Goal: Information Seeking & Learning: Check status

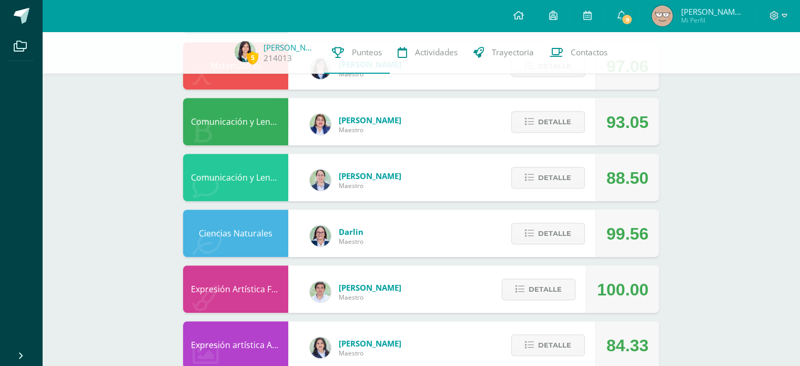
scroll to position [460, 0]
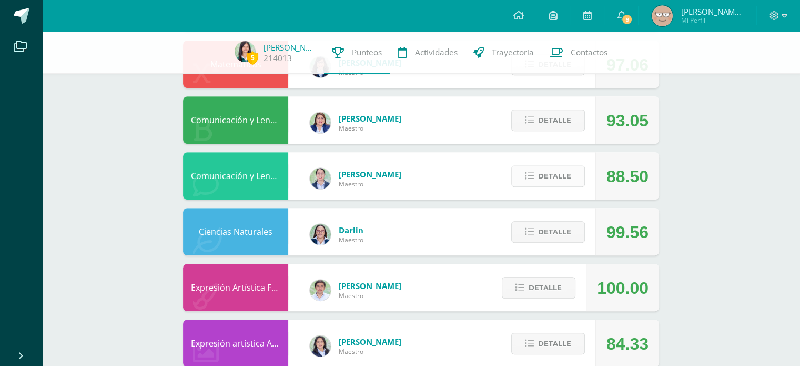
click at [528, 181] on button "Detalle" at bounding box center [548, 176] width 74 height 22
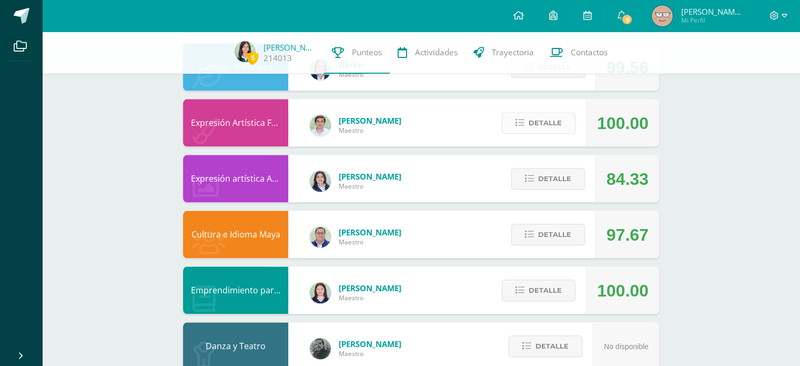
scroll to position [1079, 0]
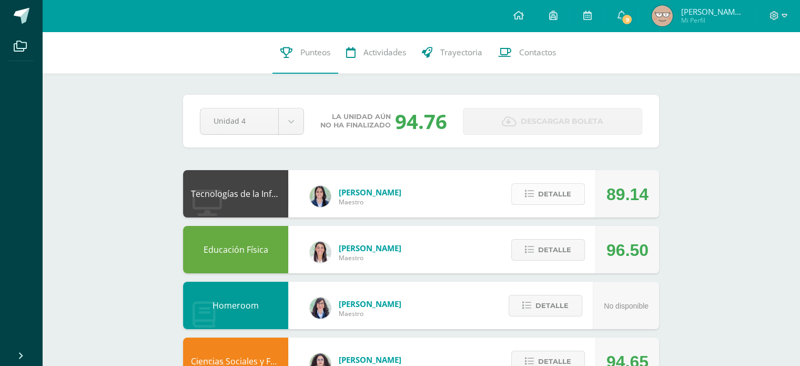
click at [556, 190] on span "Detalle" at bounding box center [554, 193] width 33 height 19
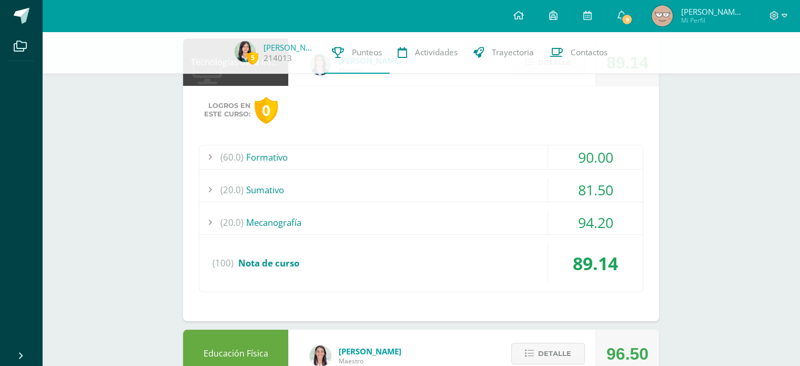
scroll to position [128, 0]
click at [556, 190] on div "81.50" at bounding box center [595, 189] width 95 height 24
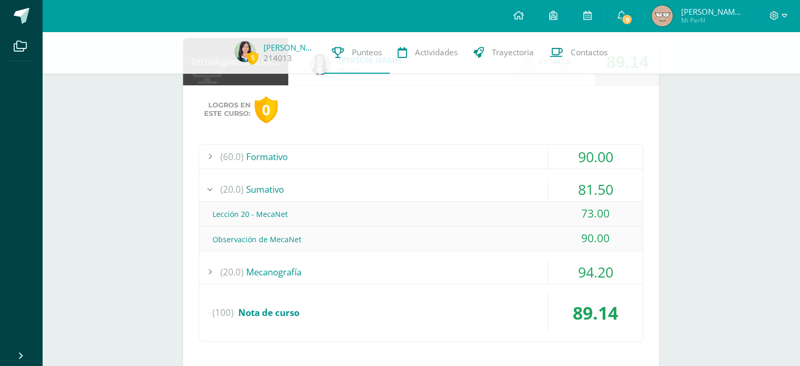
click at [527, 174] on div "(60.0) Formativo 90.00 Investigación APA 87.00" at bounding box center [421, 243] width 445 height 198
click at [537, 187] on div "(20.0) [GEOGRAPHIC_DATA]" at bounding box center [421, 189] width 444 height 24
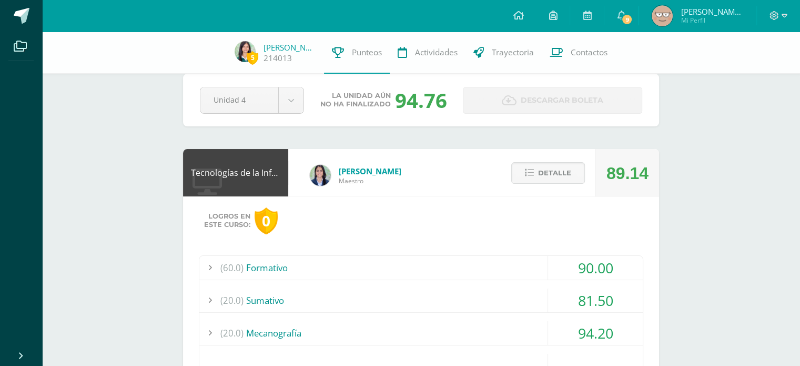
scroll to position [19, 0]
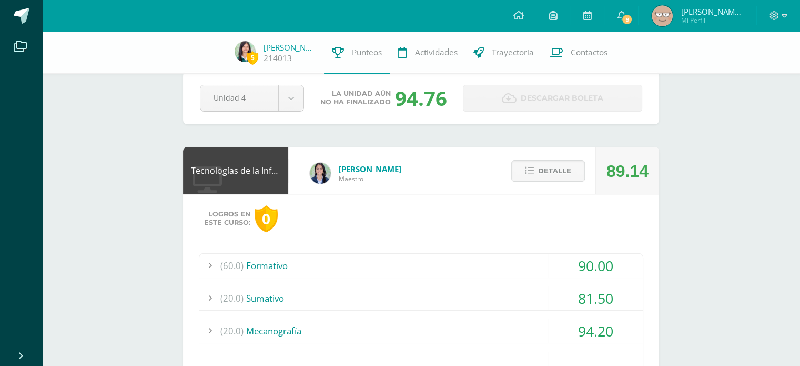
click at [537, 172] on button "Detalle" at bounding box center [548, 171] width 74 height 22
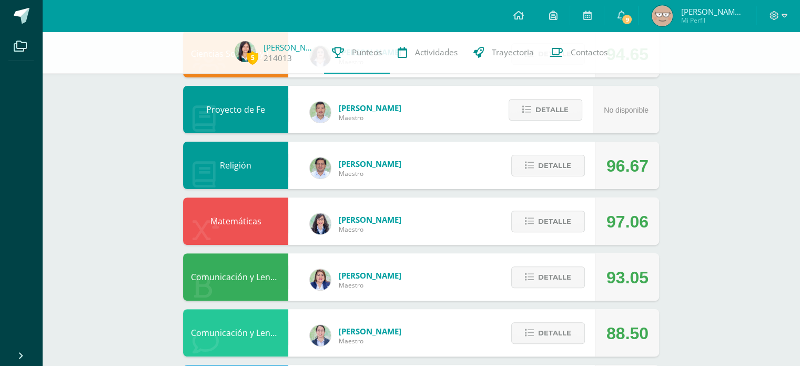
scroll to position [332, 0]
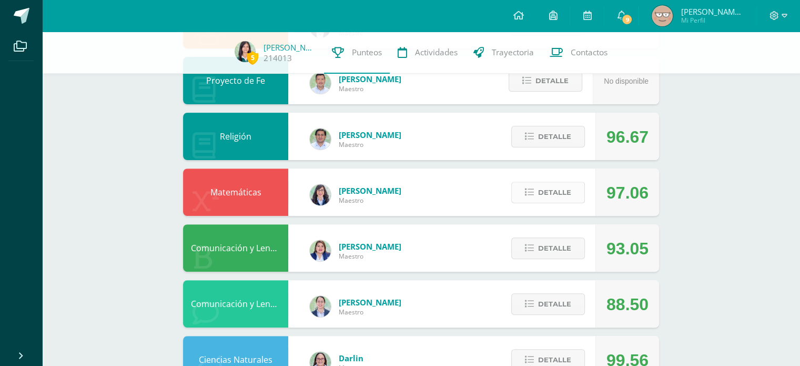
click at [560, 187] on span "Detalle" at bounding box center [554, 192] width 33 height 19
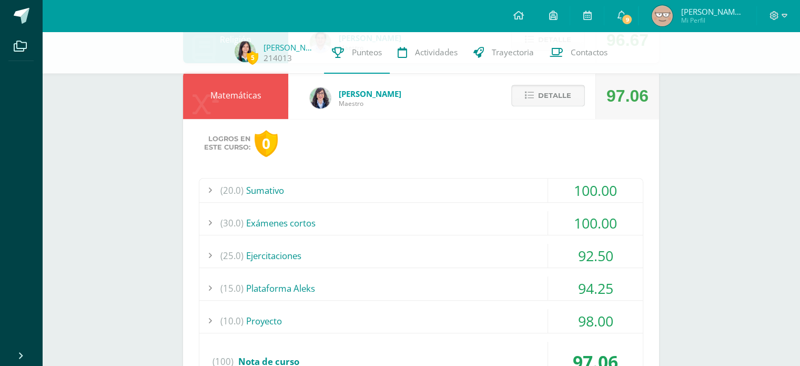
scroll to position [431, 0]
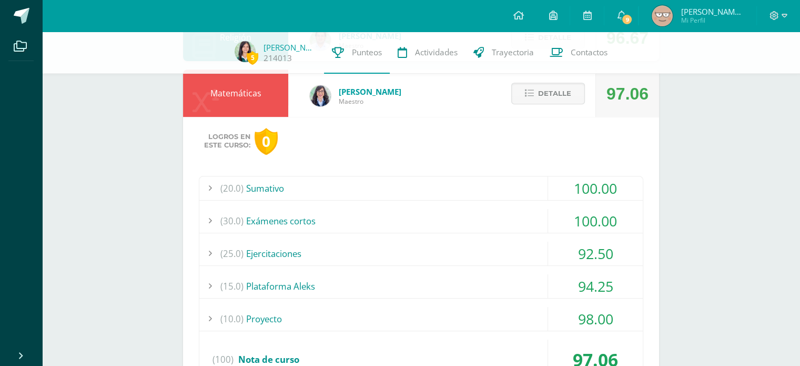
click at [530, 182] on div "(20.0) [GEOGRAPHIC_DATA]" at bounding box center [421, 188] width 444 height 24
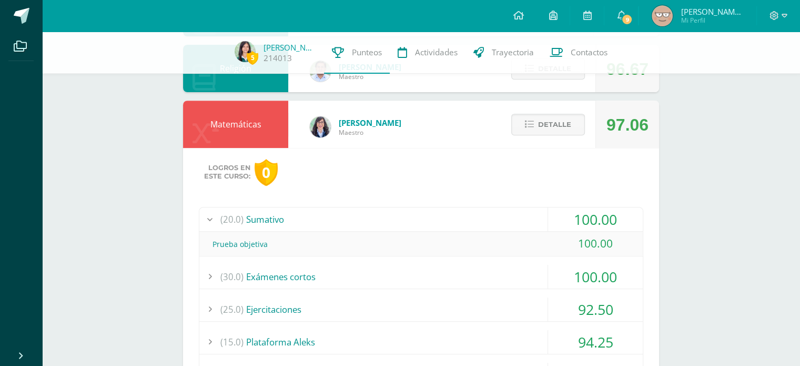
scroll to position [399, 0]
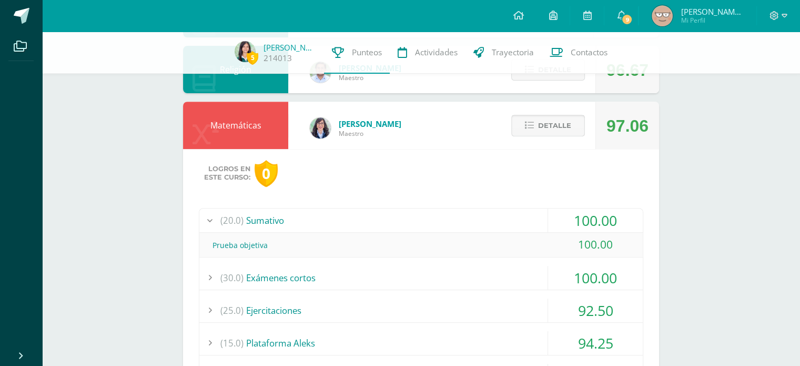
click at [559, 122] on span "Detalle" at bounding box center [554, 125] width 33 height 19
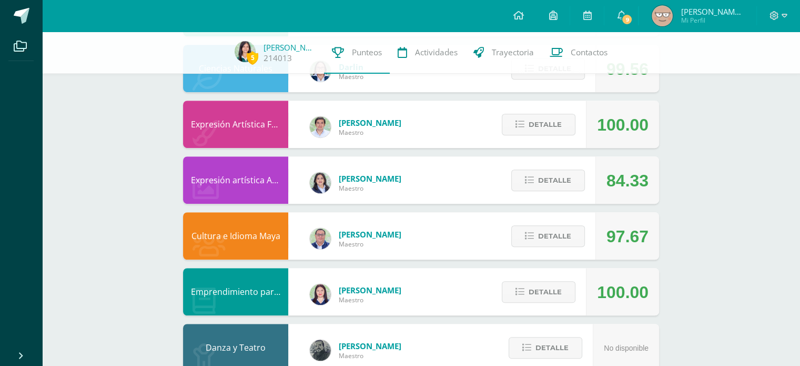
scroll to position [625, 0]
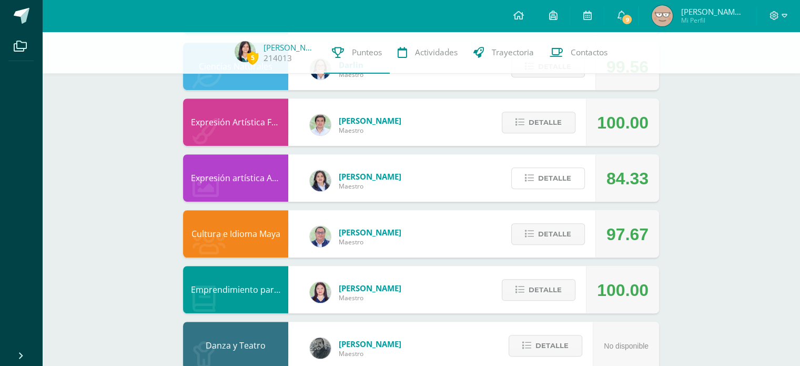
click at [566, 169] on span "Detalle" at bounding box center [554, 177] width 33 height 19
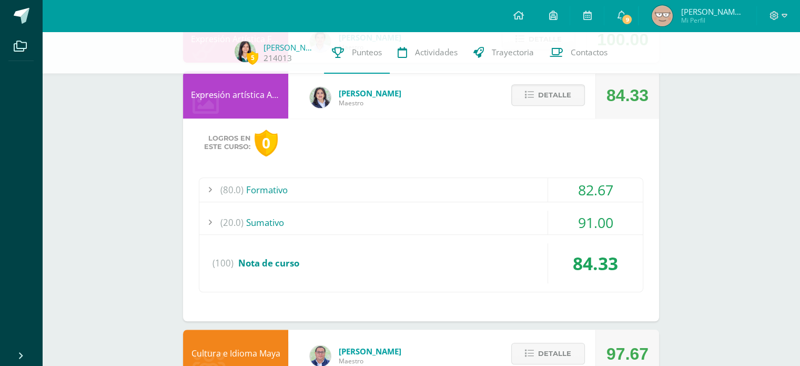
scroll to position [709, 0]
click at [537, 191] on div "(80.0) Formativo" at bounding box center [421, 189] width 444 height 24
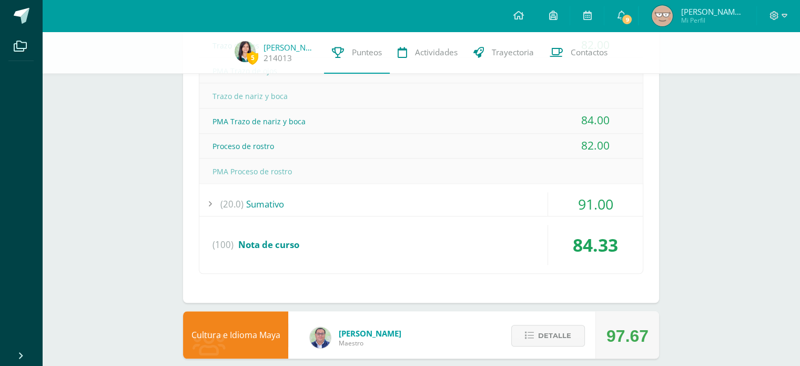
scroll to position [878, 0]
click at [535, 188] on div "(80.0) Formativo 82.67 Trazo de ojos 82.00 (100)" at bounding box center [421, 141] width 445 height 266
click at [534, 192] on div "(20.0) [GEOGRAPHIC_DATA]" at bounding box center [421, 204] width 444 height 24
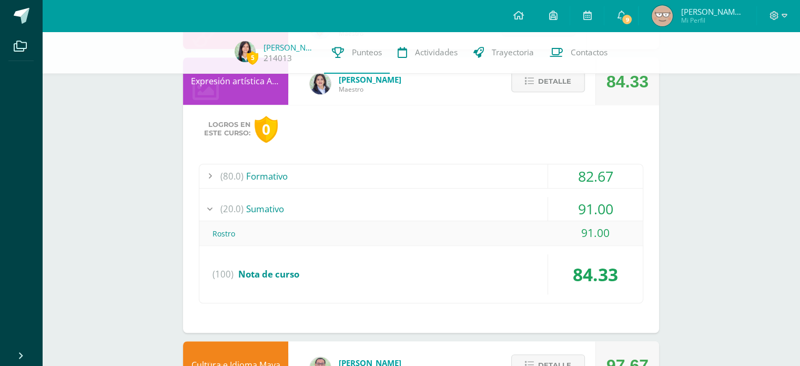
scroll to position [719, 0]
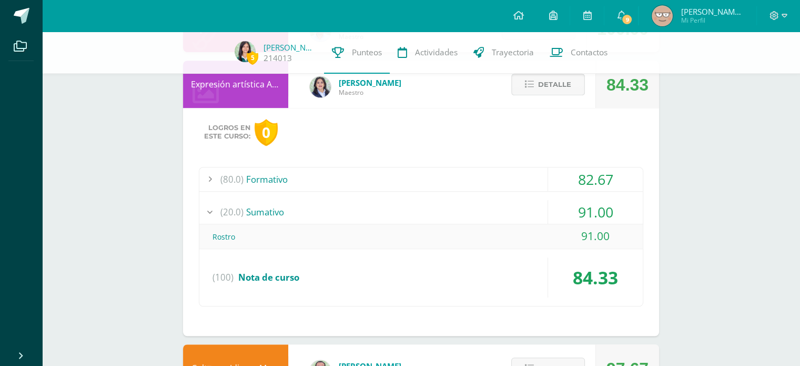
click at [553, 84] on span "Detalle" at bounding box center [554, 84] width 33 height 19
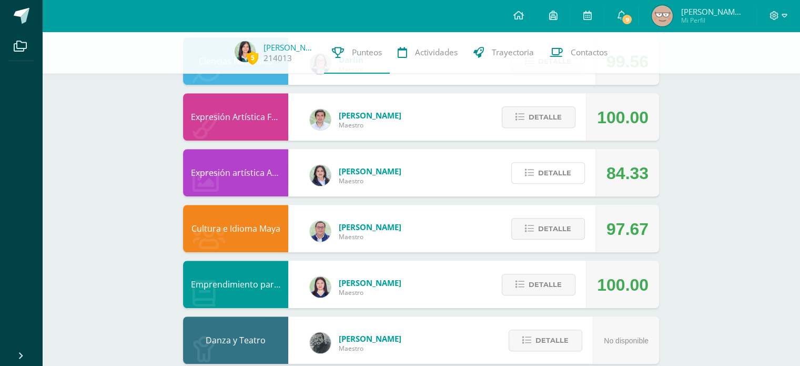
scroll to position [629, 0]
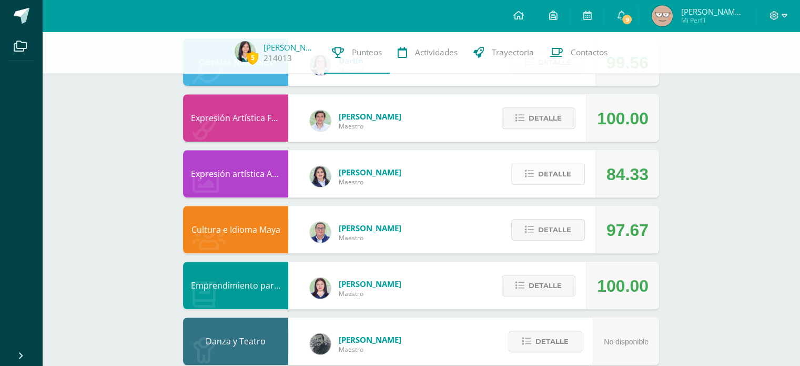
click at [560, 177] on span "Detalle" at bounding box center [554, 173] width 33 height 19
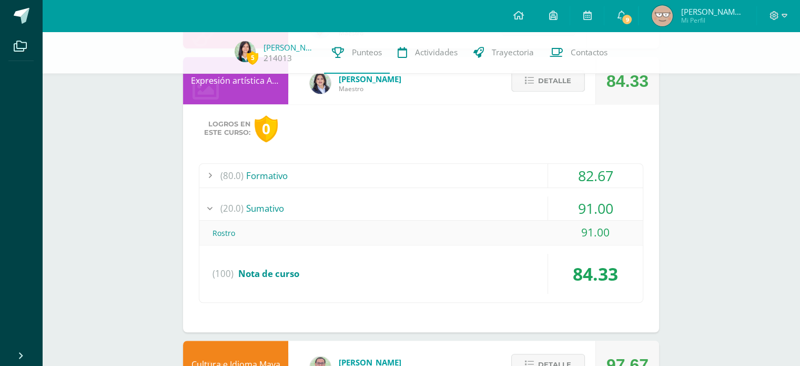
scroll to position [723, 0]
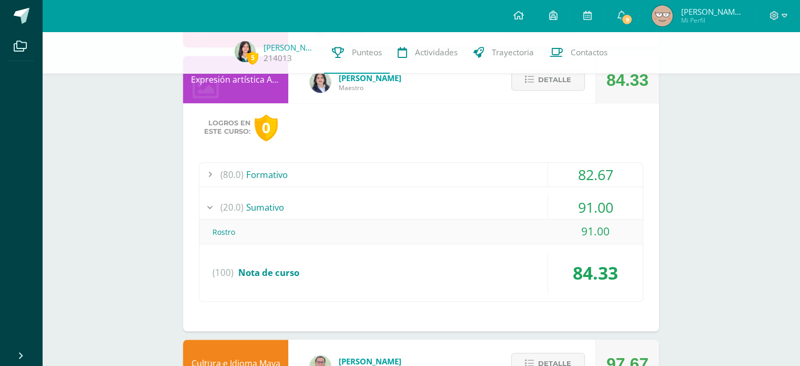
click at [544, 195] on div "(20.0) [GEOGRAPHIC_DATA]" at bounding box center [421, 207] width 444 height 24
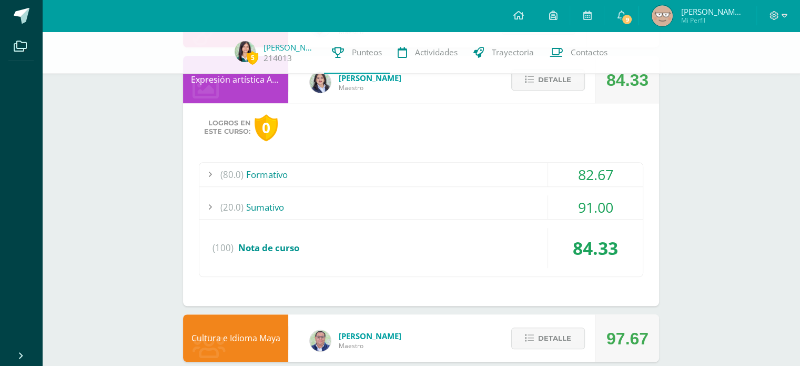
click at [545, 183] on div "(80.0) Formativo" at bounding box center [421, 175] width 444 height 24
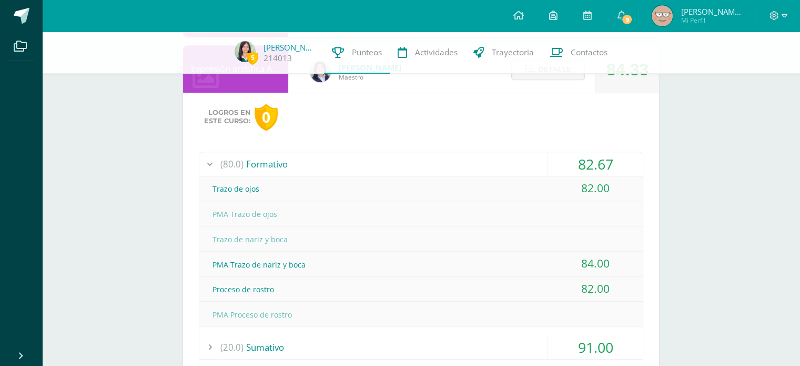
scroll to position [734, 0]
click at [548, 156] on div "82.67" at bounding box center [595, 164] width 95 height 24
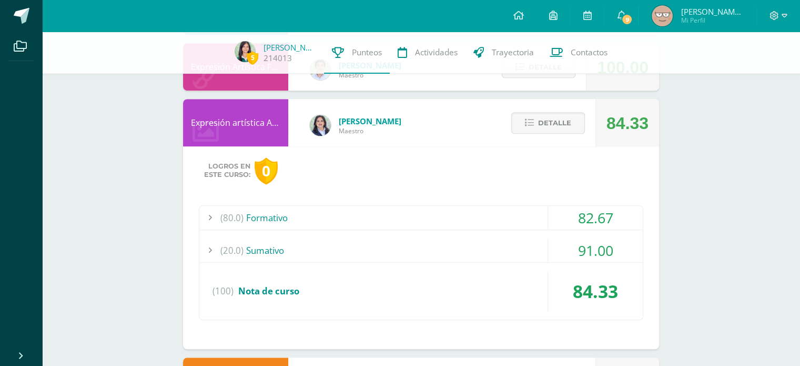
scroll to position [679, 0]
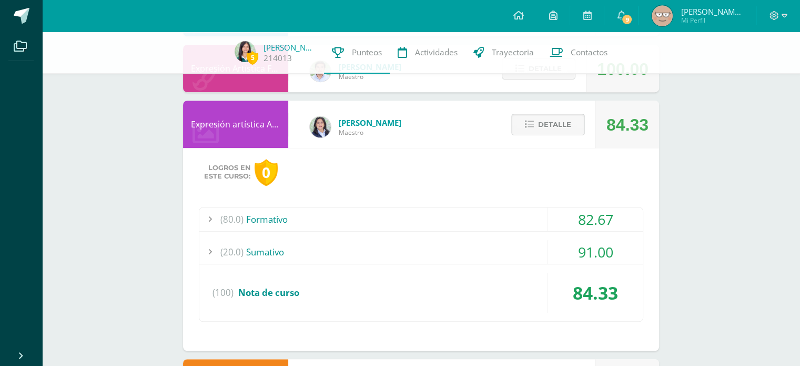
click at [551, 115] on span "Detalle" at bounding box center [554, 124] width 33 height 19
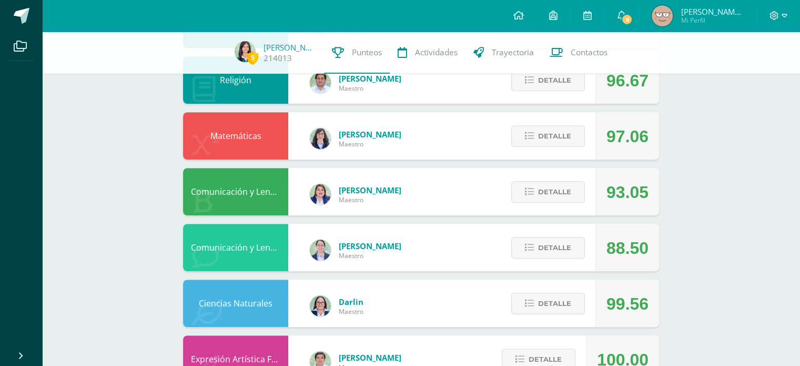
scroll to position [388, 0]
click at [575, 248] on button "Detalle" at bounding box center [548, 248] width 74 height 22
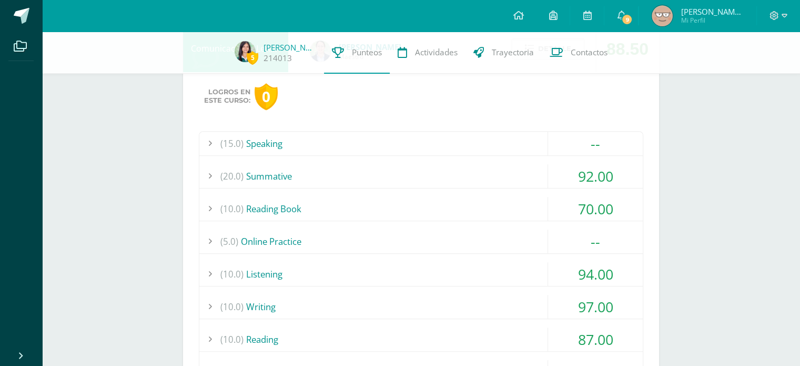
scroll to position [588, 0]
click at [526, 140] on div "(15.0) Speaking" at bounding box center [421, 143] width 444 height 24
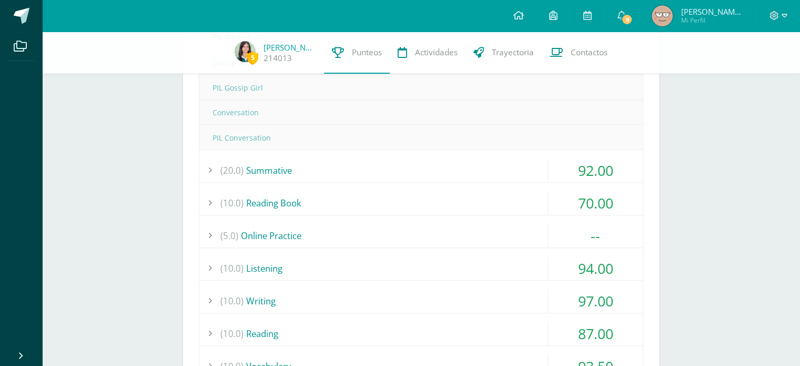
scroll to position [744, 0]
click at [358, 191] on div "(10.0) Reading Book" at bounding box center [421, 202] width 444 height 24
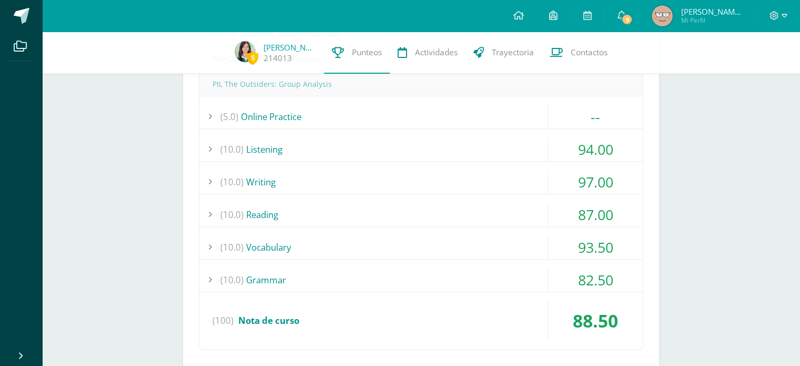
scroll to position [819, 0]
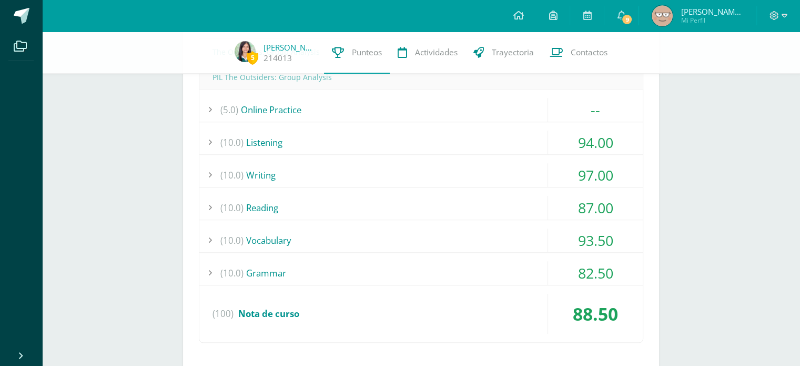
click at [367, 140] on div "(10.0) Listening" at bounding box center [421, 142] width 444 height 24
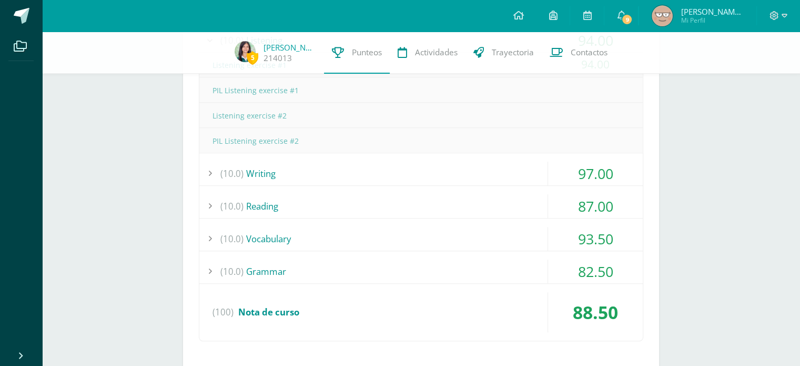
scroll to position [822, 0]
click at [343, 162] on div "(10.0) Writing" at bounding box center [421, 172] width 444 height 24
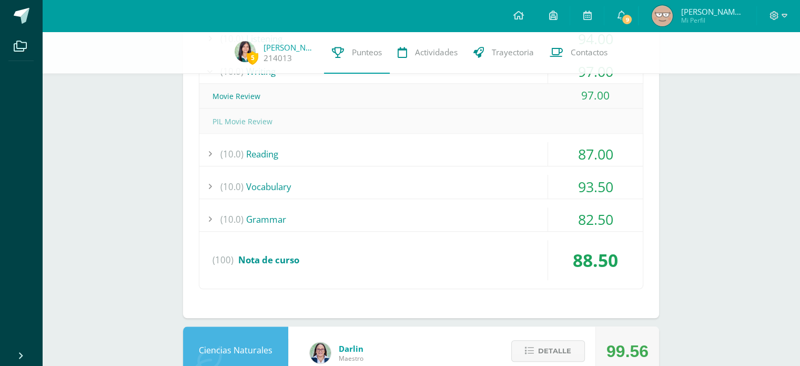
scroll to position [792, 0]
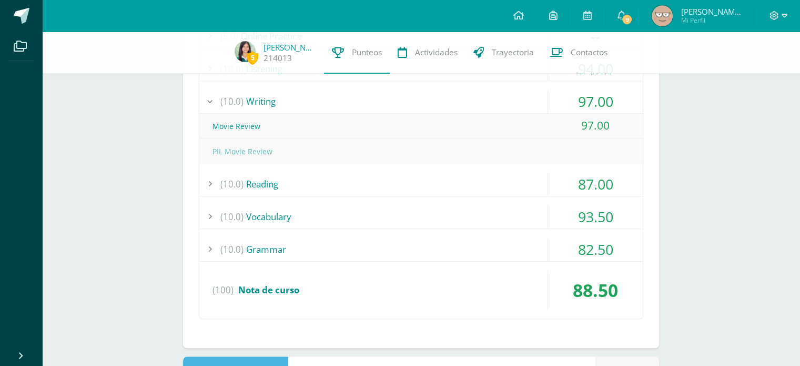
click at [348, 185] on div "(10.0) [GEOGRAPHIC_DATA]" at bounding box center [421, 184] width 444 height 24
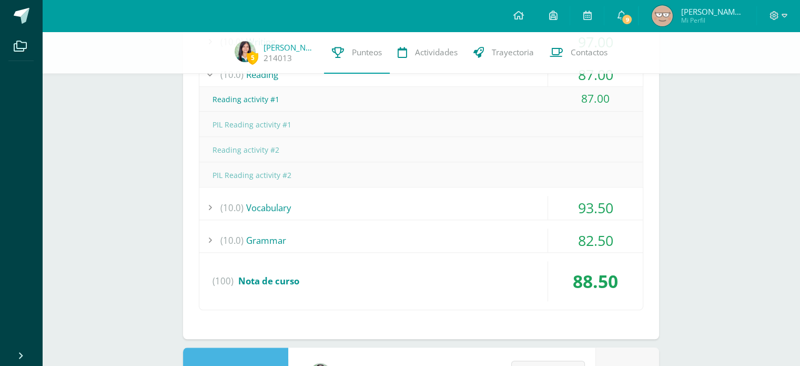
scroll to position [852, 0]
click at [306, 197] on div "(10.0) Vocabulary" at bounding box center [421, 207] width 444 height 24
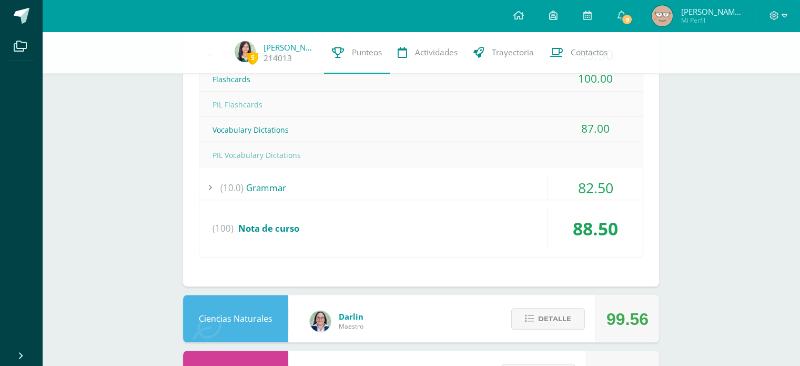
scroll to position [905, 0]
click at [317, 185] on div "(10.0) Grammar" at bounding box center [421, 187] width 444 height 24
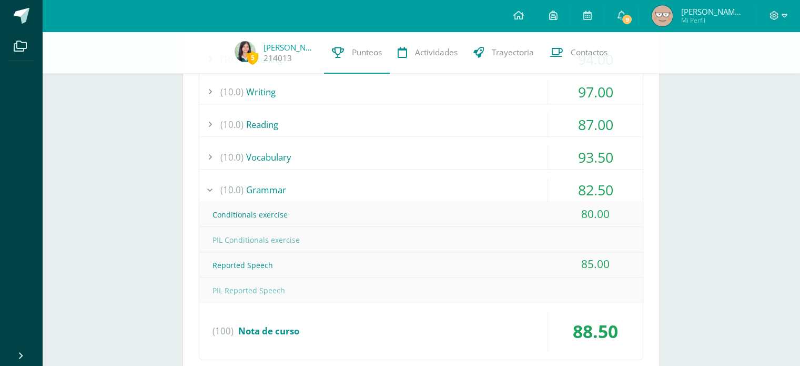
scroll to position [803, 0]
click at [332, 183] on div "(10.0) Grammar" at bounding box center [421, 188] width 444 height 24
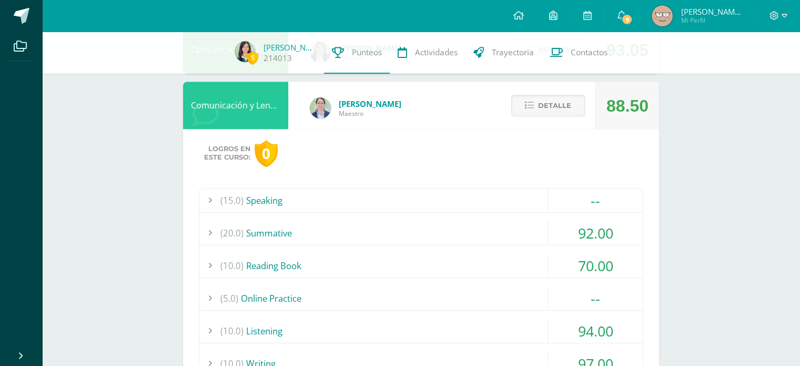
scroll to position [526, 0]
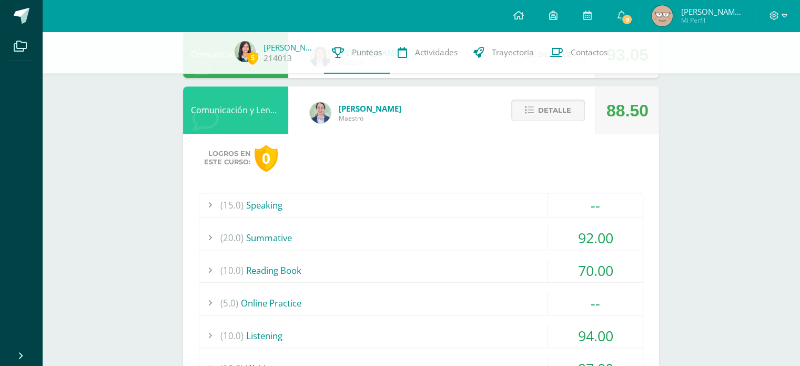
click at [535, 105] on button "Detalle" at bounding box center [548, 110] width 74 height 22
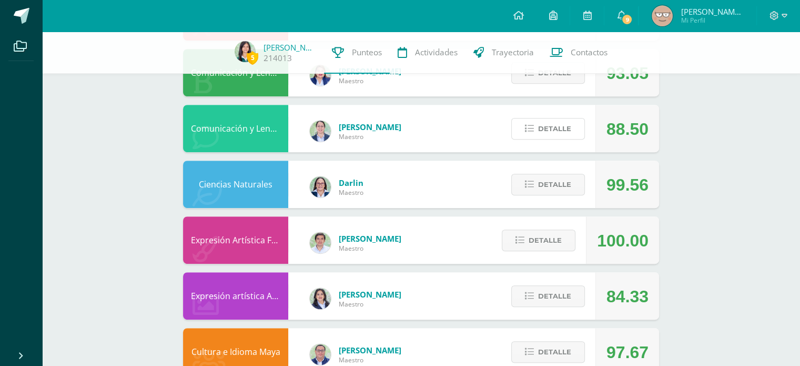
scroll to position [502, 0]
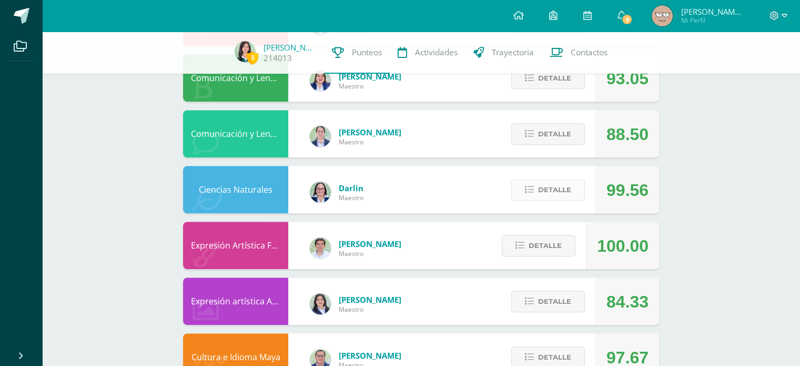
click at [578, 182] on button "Detalle" at bounding box center [548, 190] width 74 height 22
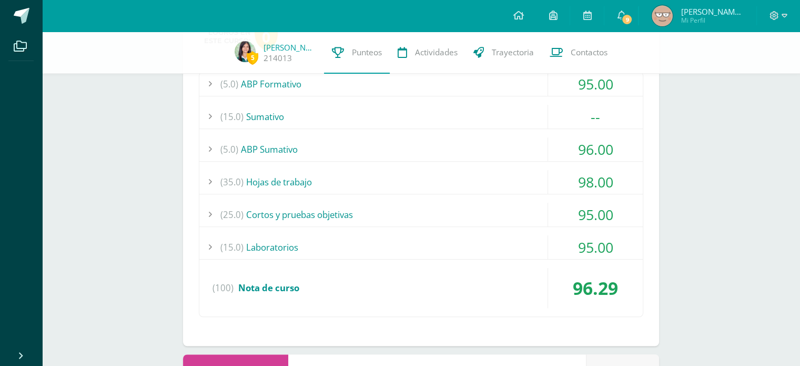
scroll to position [701, 0]
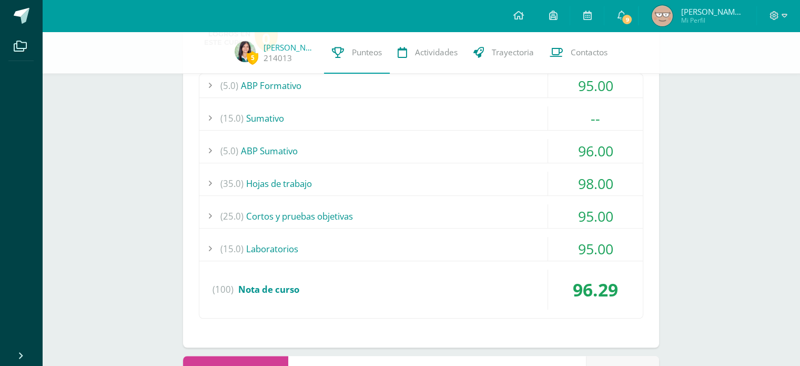
click at [511, 247] on div "(15.0) Laboratorios" at bounding box center [421, 249] width 444 height 24
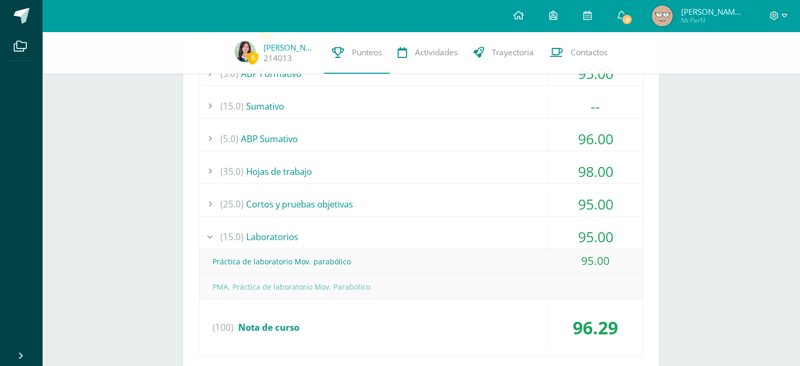
scroll to position [700, 0]
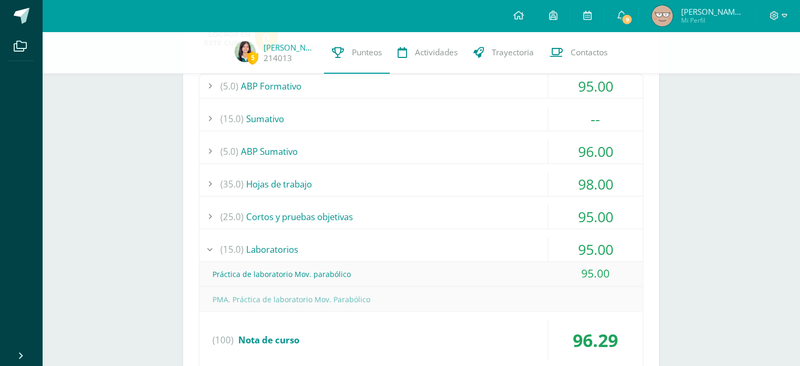
click at [510, 220] on div "(25.0) Cortos y pruebas objetivas" at bounding box center [421, 217] width 444 height 24
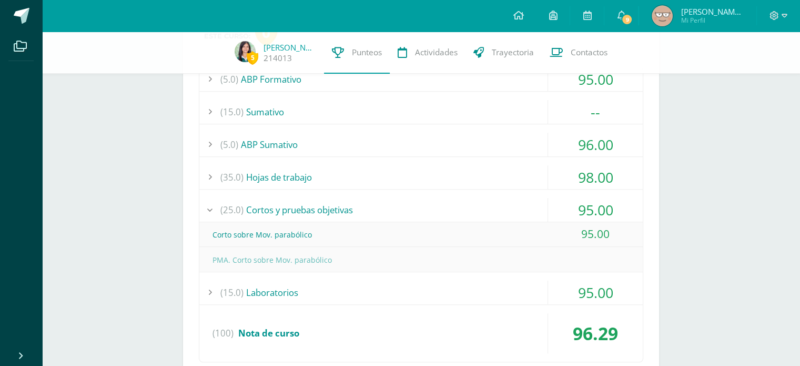
scroll to position [708, 0]
click at [474, 198] on div "(25.0) Cortos y pruebas objetivas" at bounding box center [421, 209] width 444 height 24
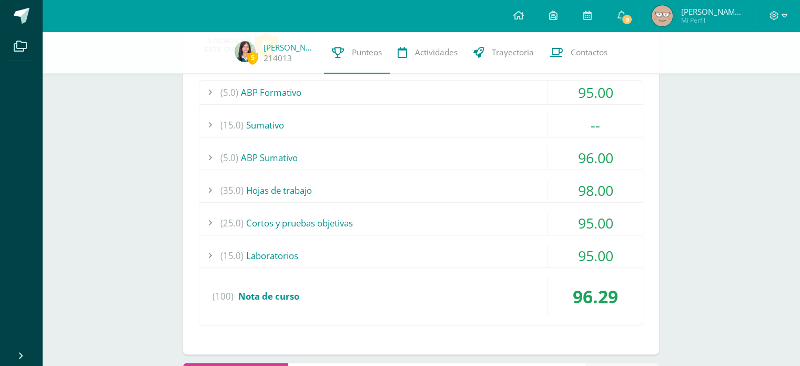
scroll to position [696, 0]
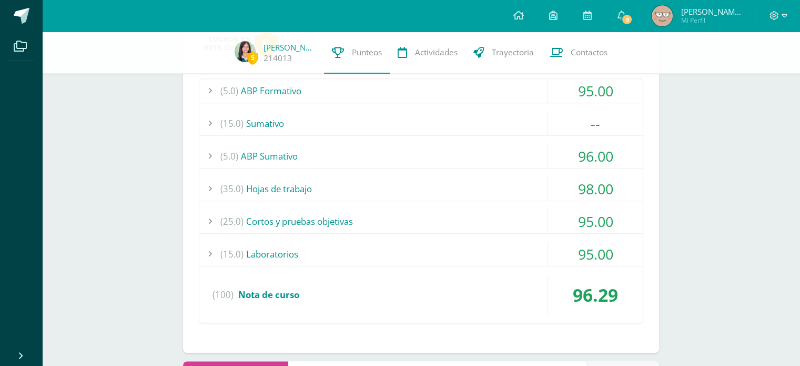
click at [500, 212] on div "(25.0) Cortos y pruebas objetivas" at bounding box center [421, 221] width 444 height 24
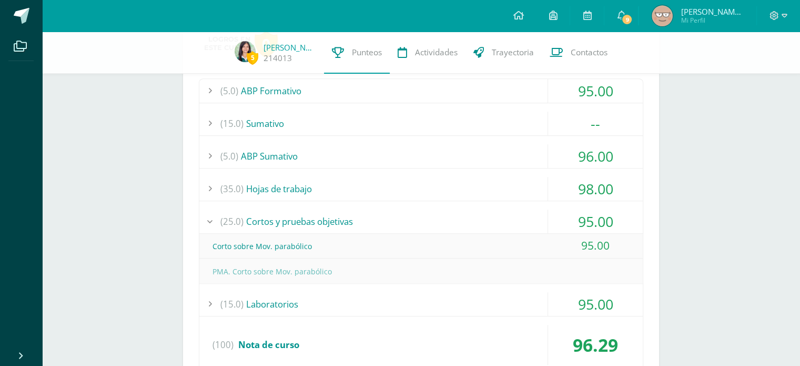
click at [508, 179] on div "(35.0) Hojas de trabajo" at bounding box center [421, 189] width 444 height 24
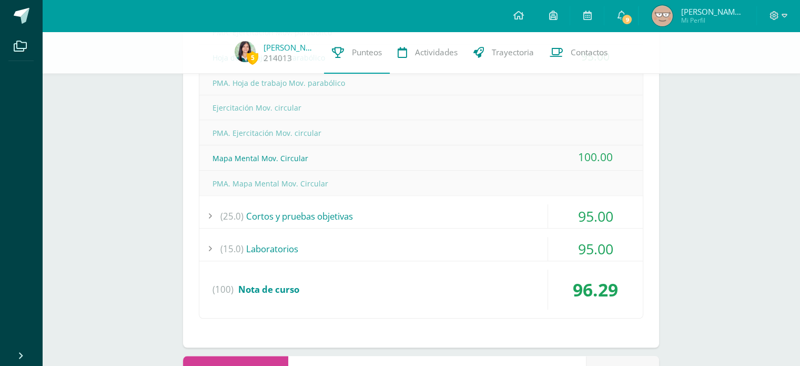
scroll to position [903, 0]
click at [454, 220] on div "(25.0) Cortos y pruebas objetivas" at bounding box center [421, 215] width 444 height 24
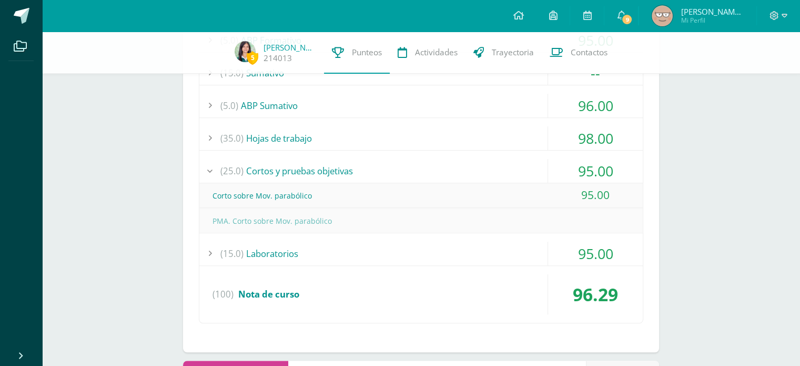
scroll to position [744, 0]
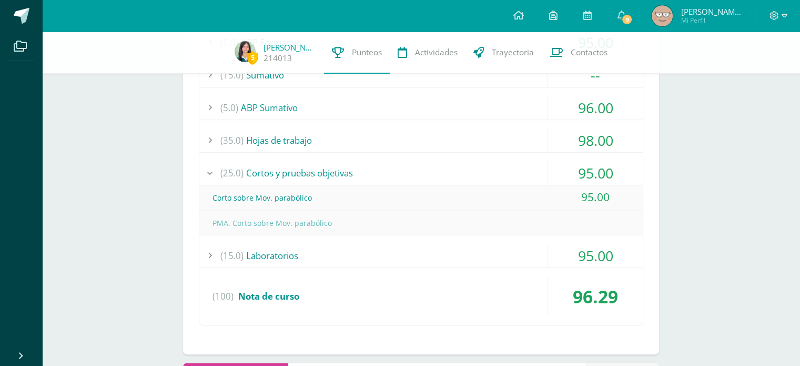
click at [349, 159] on div "(5.0) ABP Formativo 95.00 Ficha Técnica ABP 100.00" at bounding box center [421, 178] width 445 height 296
click at [349, 161] on div "(25.0) Cortos y pruebas objetivas" at bounding box center [421, 173] width 444 height 24
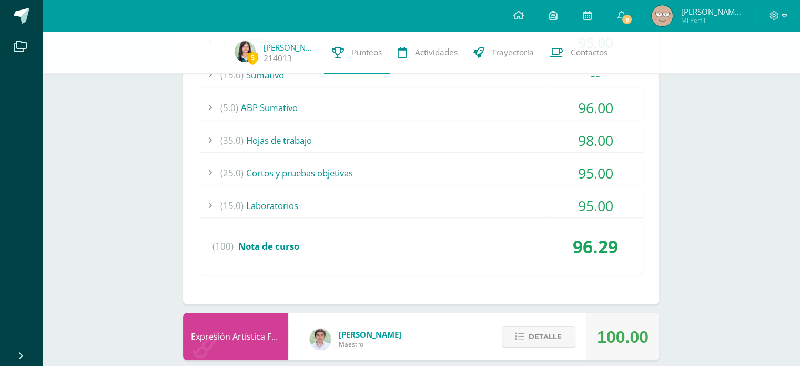
click at [336, 143] on div "(35.0) Hojas de trabajo" at bounding box center [421, 140] width 444 height 24
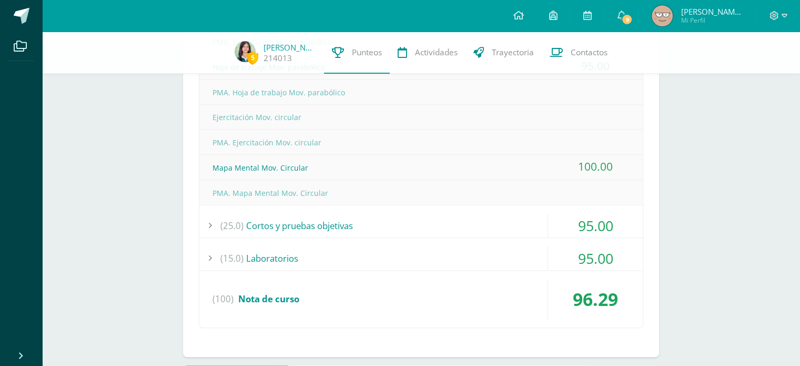
scroll to position [893, 0]
click at [358, 214] on div "(25.0) Cortos y pruebas objetivas" at bounding box center [421, 225] width 444 height 24
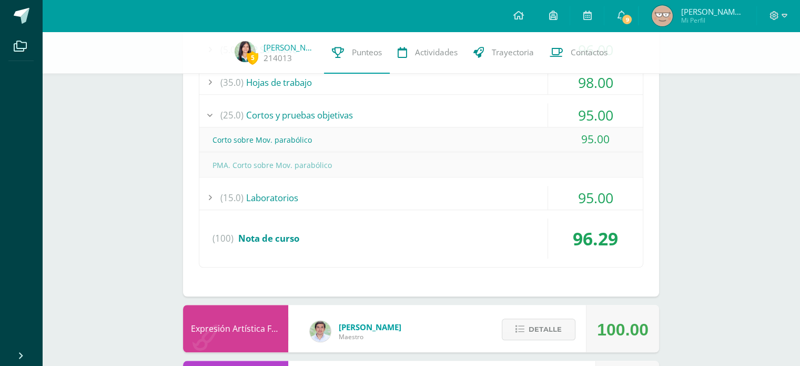
scroll to position [798, 0]
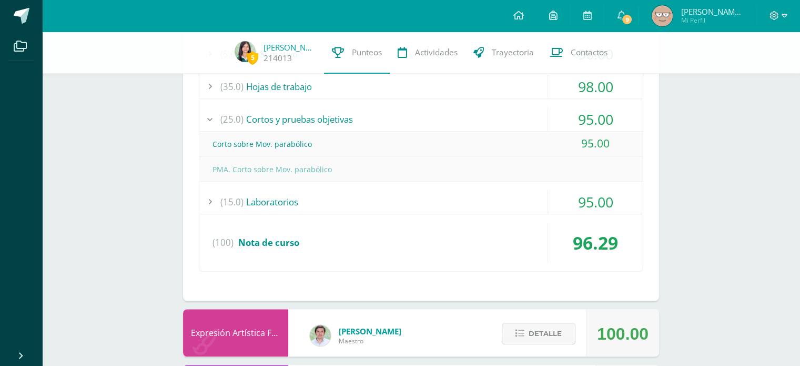
click at [430, 111] on div "(25.0) Cortos y pruebas objetivas" at bounding box center [421, 119] width 444 height 24
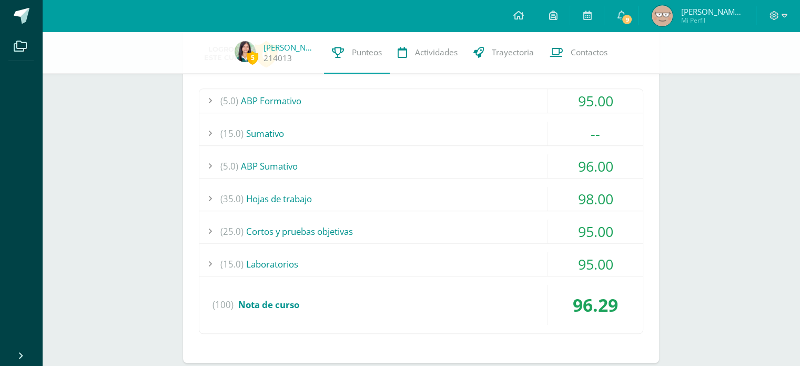
scroll to position [661, 0]
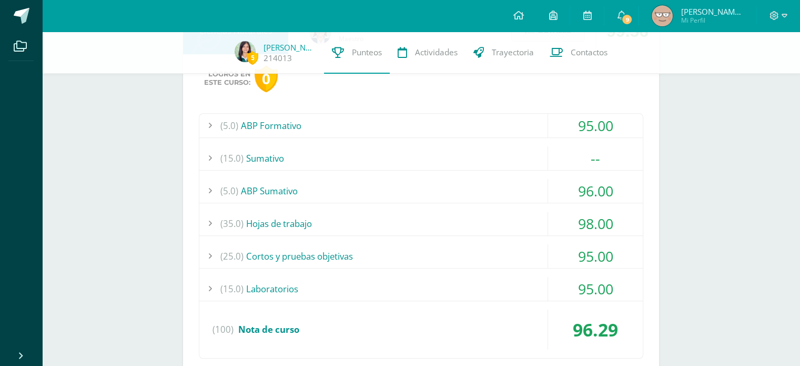
click at [470, 185] on div "(5.0) ABP Sumativo" at bounding box center [421, 191] width 444 height 24
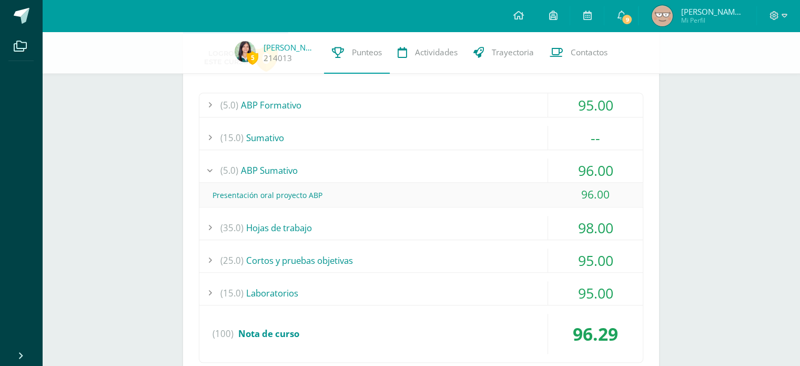
scroll to position [682, 0]
click at [442, 226] on div "(35.0) Hojas de trabajo" at bounding box center [421, 227] width 444 height 24
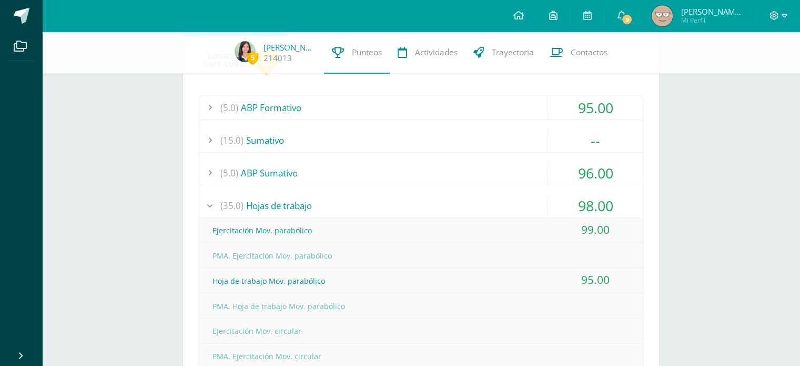
scroll to position [678, 0]
click at [284, 206] on div "(35.0) Hojas de trabajo" at bounding box center [421, 206] width 444 height 24
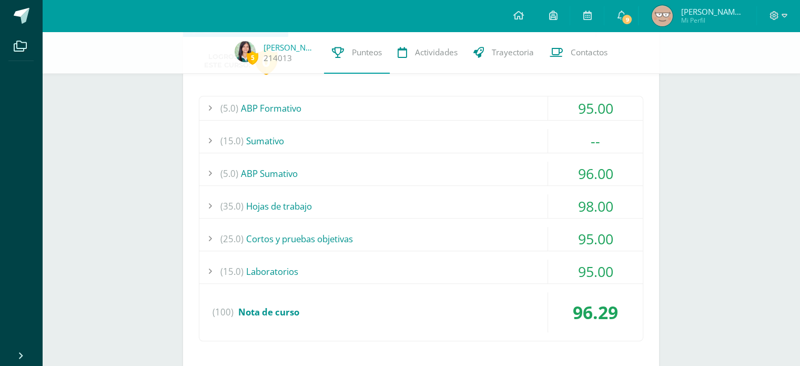
click at [309, 136] on div "(15.0) [GEOGRAPHIC_DATA]" at bounding box center [421, 141] width 444 height 24
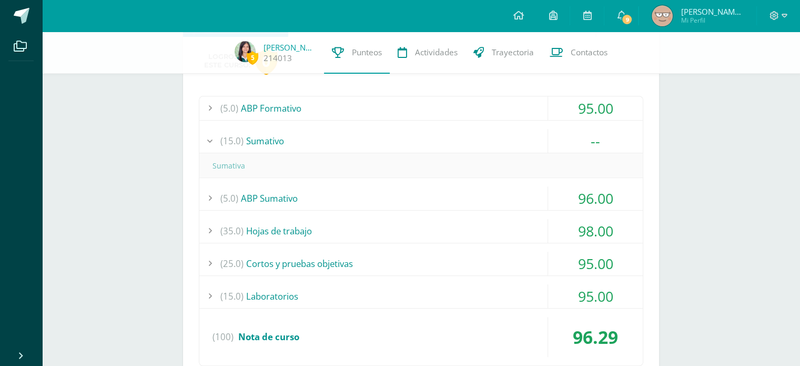
click at [337, 130] on div "(15.0) [GEOGRAPHIC_DATA]" at bounding box center [421, 141] width 444 height 24
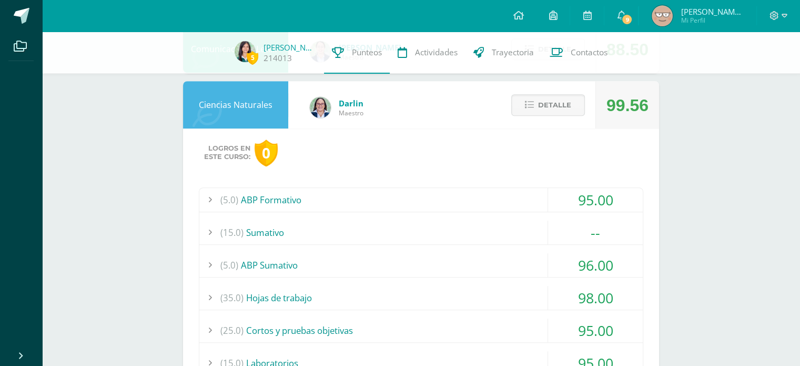
scroll to position [568, 0]
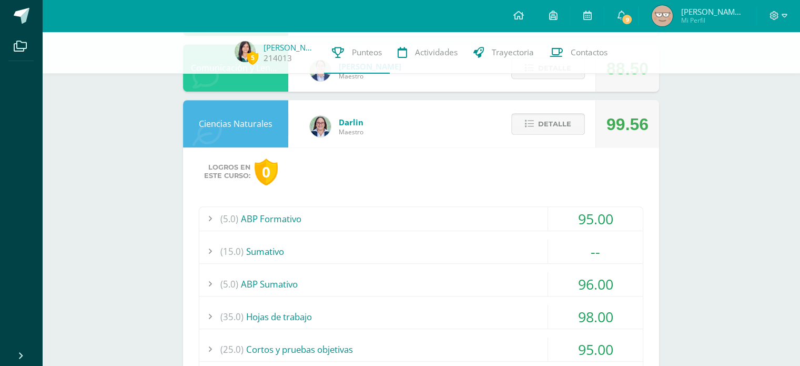
click at [535, 122] on button "Detalle" at bounding box center [548, 124] width 74 height 22
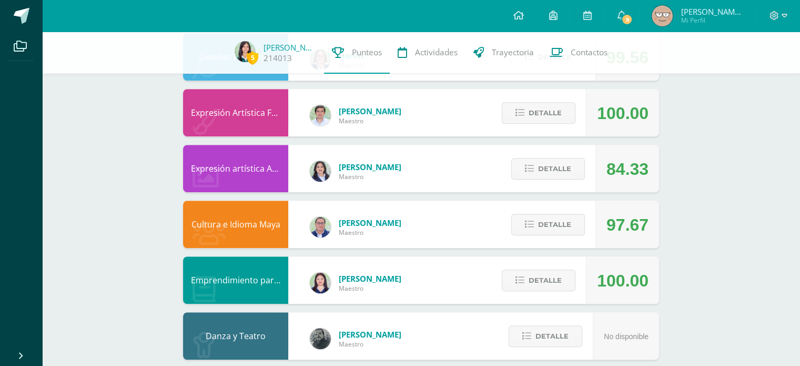
scroll to position [649, 0]
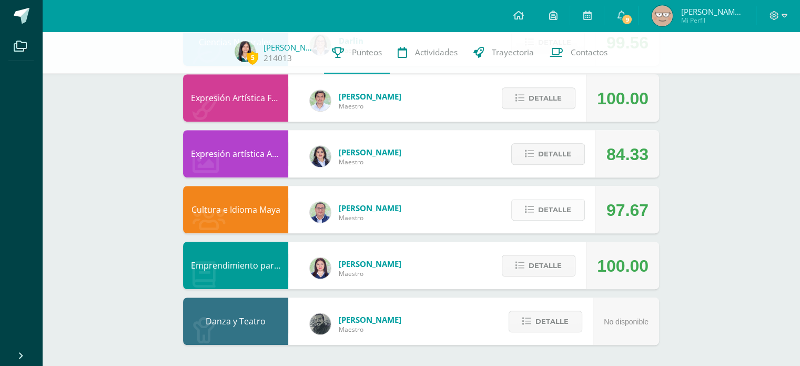
click at [525, 203] on button "Detalle" at bounding box center [548, 210] width 74 height 22
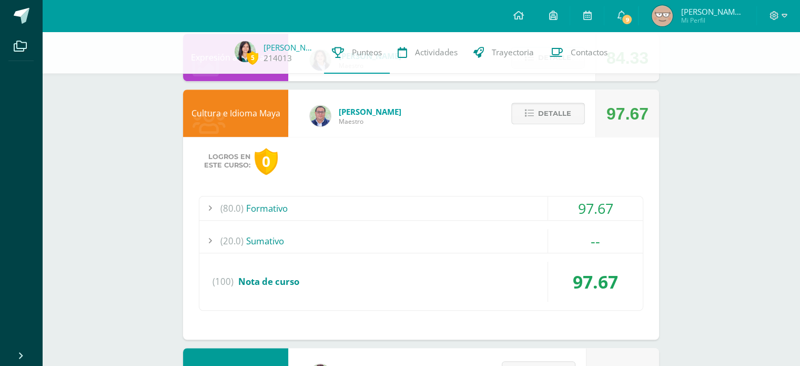
scroll to position [746, 0]
click at [531, 225] on div "(80.0) Formativo 97.67 Antología #1 93.00 (100)" at bounding box center [421, 252] width 445 height 115
click at [503, 230] on div "(20.0) [GEOGRAPHIC_DATA]" at bounding box center [421, 240] width 444 height 24
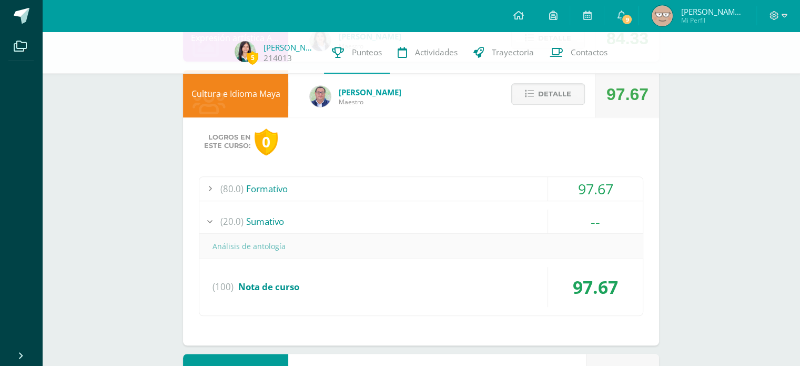
scroll to position [766, 0]
click at [517, 195] on div "(80.0) Formativo" at bounding box center [421, 188] width 444 height 24
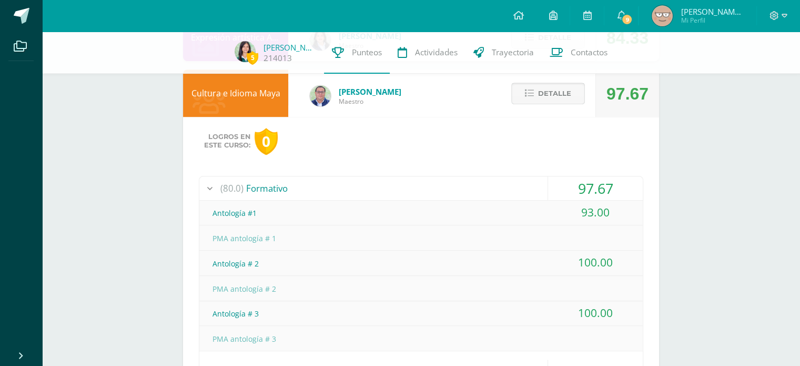
click at [551, 92] on span "Detalle" at bounding box center [554, 93] width 33 height 19
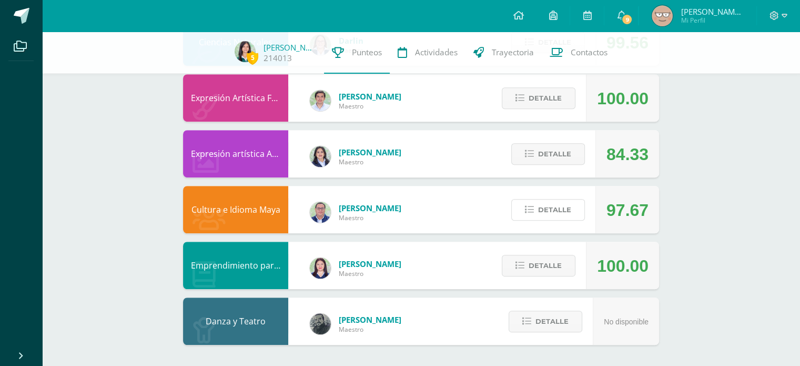
scroll to position [649, 0]
click at [564, 271] on button "Detalle" at bounding box center [539, 266] width 74 height 22
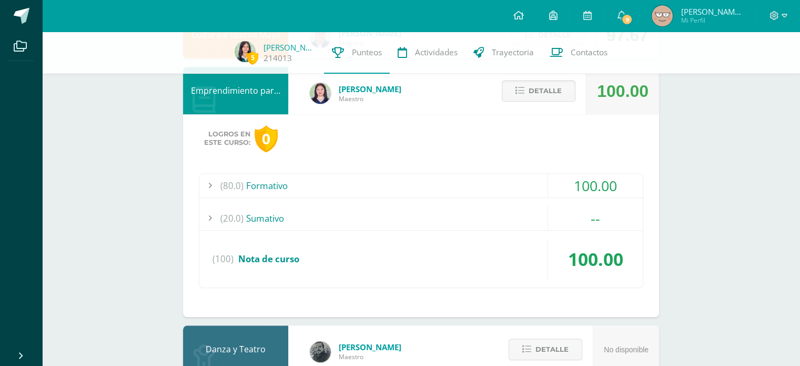
scroll to position [825, 0]
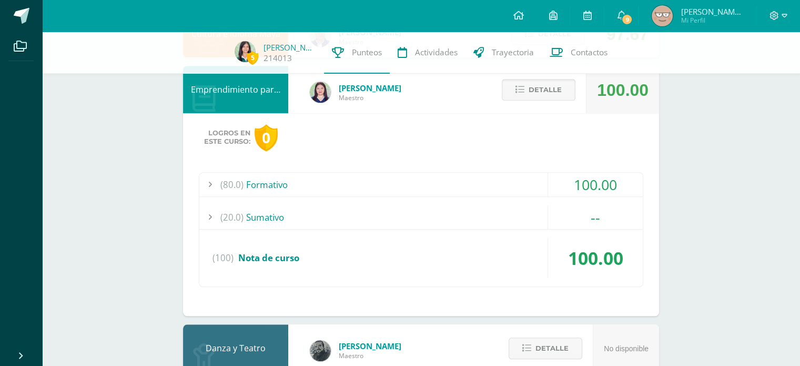
click at [553, 84] on span "Detalle" at bounding box center [545, 89] width 33 height 19
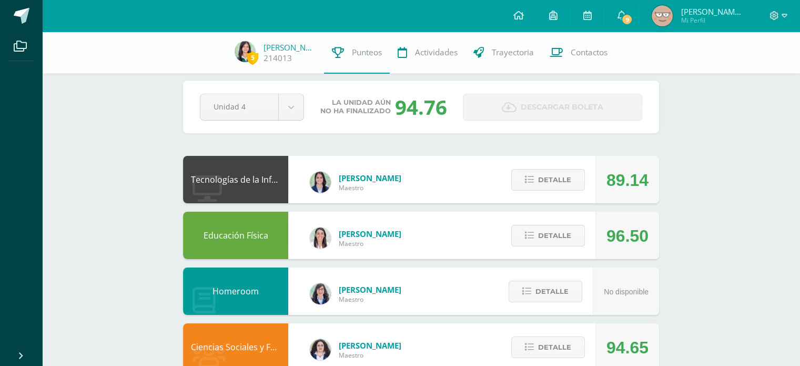
scroll to position [0, 0]
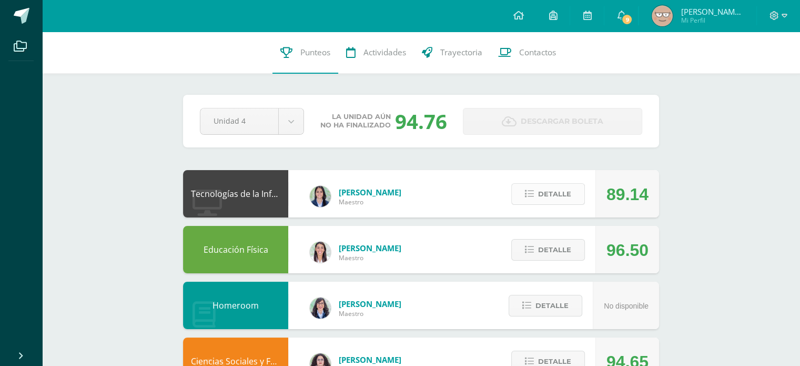
click at [535, 192] on button "Detalle" at bounding box center [548, 194] width 74 height 22
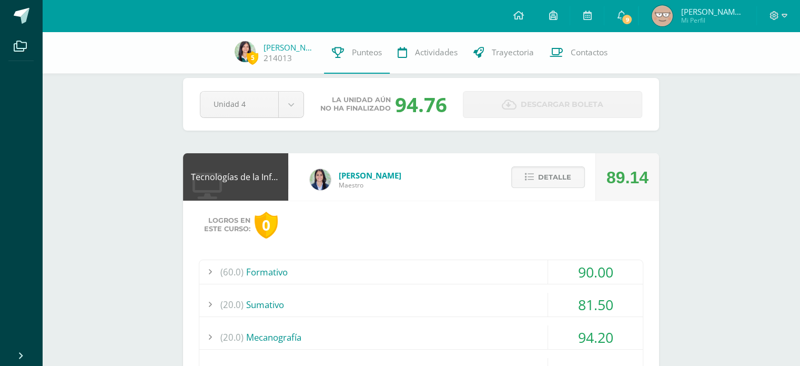
scroll to position [17, 0]
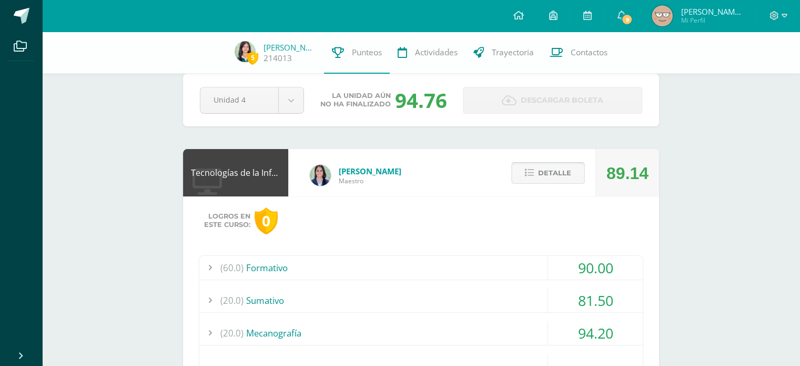
click at [554, 168] on span "Detalle" at bounding box center [554, 172] width 33 height 19
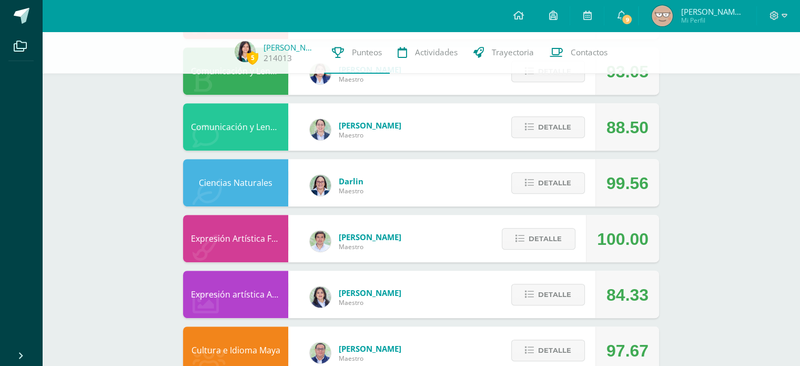
scroll to position [478, 0]
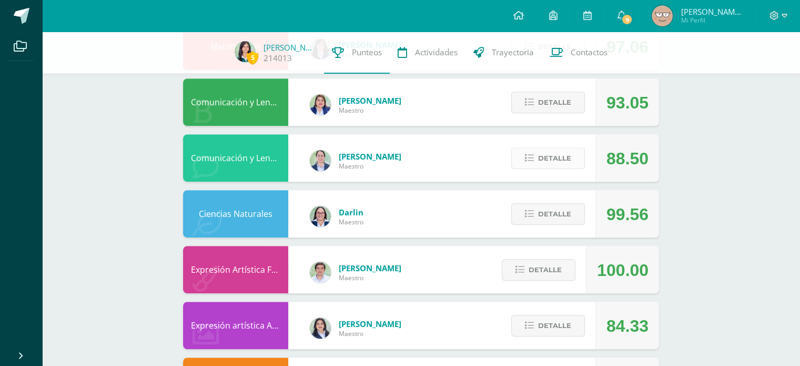
click at [531, 150] on button "Detalle" at bounding box center [548, 158] width 74 height 22
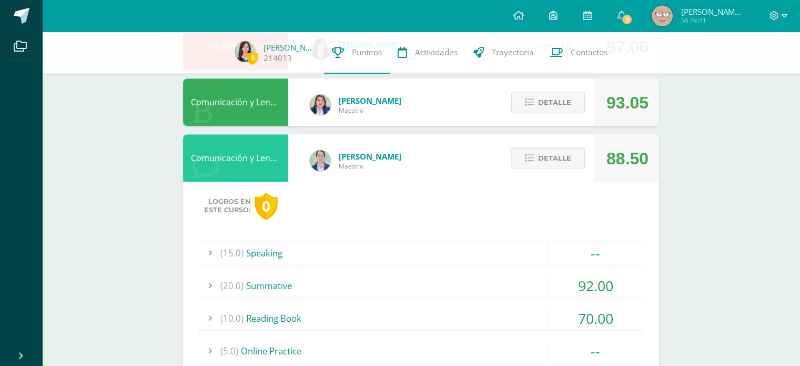
click at [531, 150] on button "Detalle" at bounding box center [548, 158] width 74 height 22
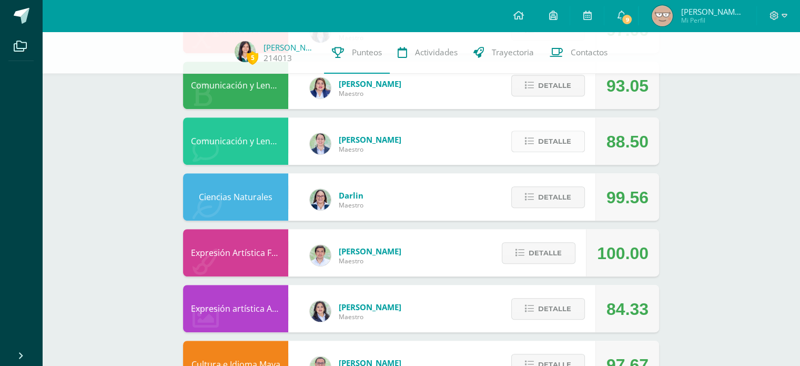
scroll to position [494, 0]
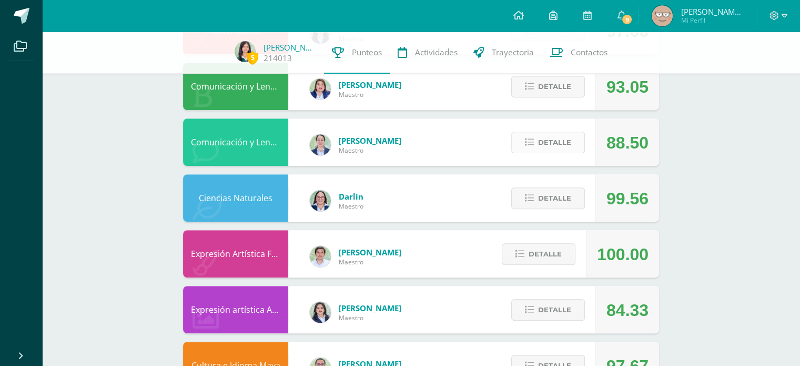
click at [538, 145] on button "Detalle" at bounding box center [548, 143] width 74 height 22
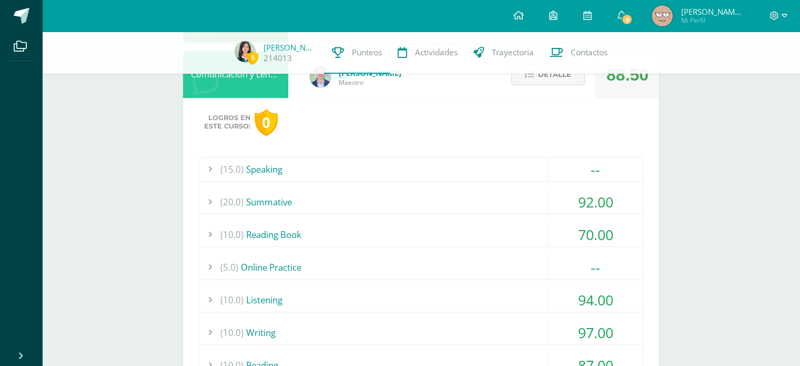
scroll to position [562, 0]
click at [525, 226] on div "(10.0) Reading Book" at bounding box center [421, 234] width 444 height 24
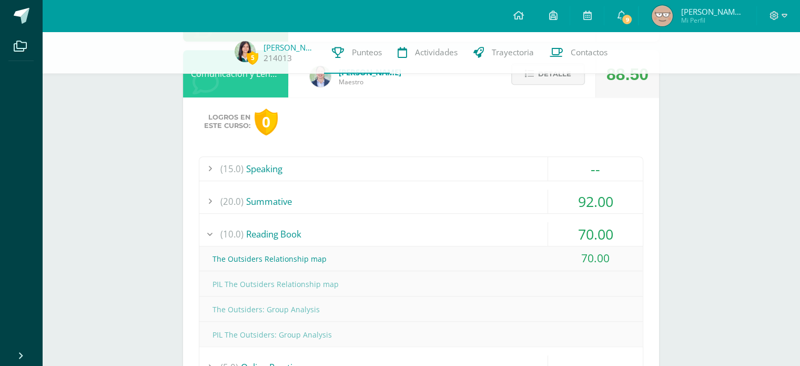
click at [512, 222] on div "(10.0) Reading Book" at bounding box center [421, 234] width 444 height 24
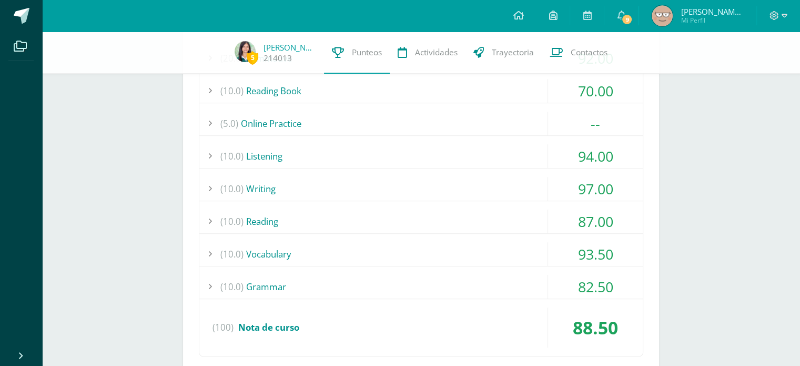
scroll to position [707, 0]
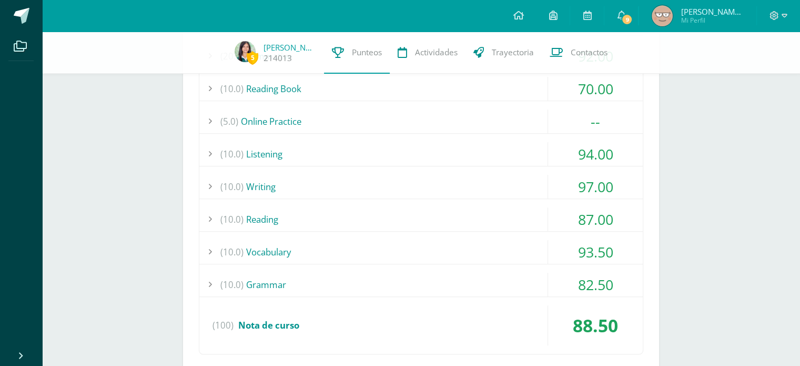
click at [512, 216] on div "(10.0) [GEOGRAPHIC_DATA]" at bounding box center [421, 219] width 444 height 24
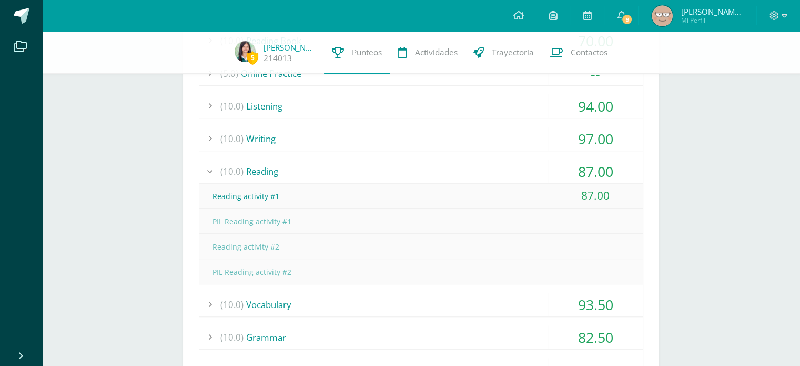
scroll to position [756, 0]
click at [522, 166] on div "(10.0) [GEOGRAPHIC_DATA]" at bounding box center [421, 171] width 444 height 24
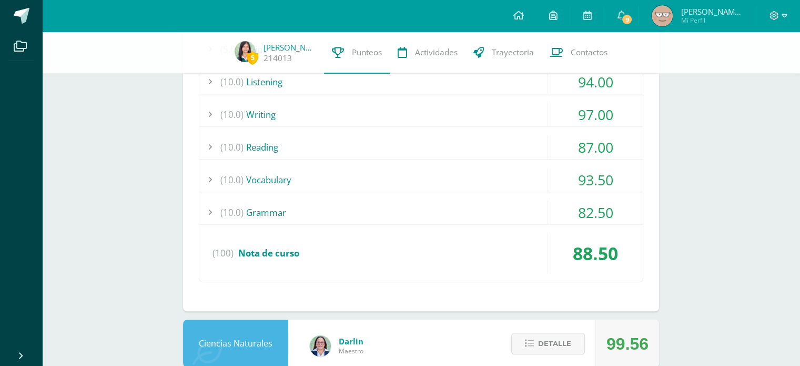
scroll to position [794, 0]
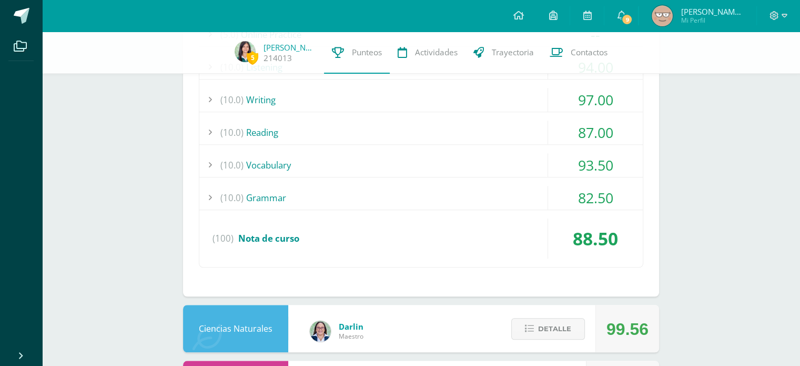
click at [534, 186] on div "(10.0) Grammar" at bounding box center [421, 198] width 444 height 24
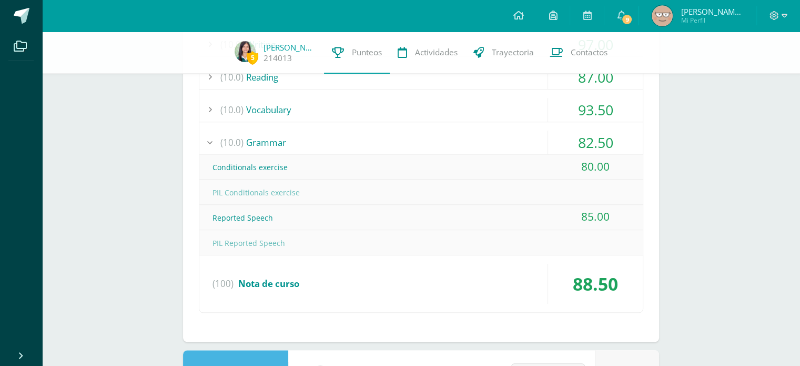
scroll to position [850, 0]
click at [523, 139] on div "(10.0) Grammar" at bounding box center [421, 142] width 444 height 24
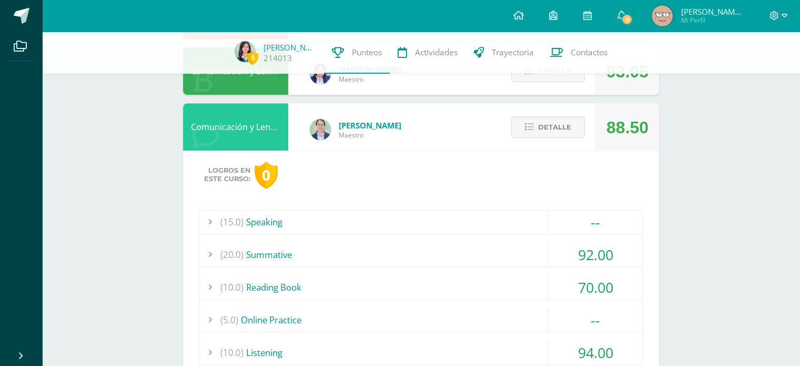
scroll to position [508, 0]
click at [537, 134] on button "Detalle" at bounding box center [548, 128] width 74 height 22
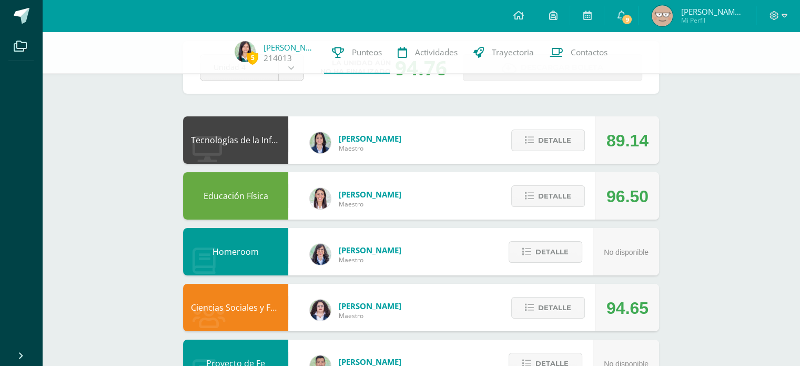
scroll to position [51, 0]
